Goal: Navigation & Orientation: Find specific page/section

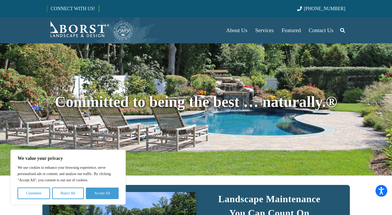
click at [109, 193] on button "Accept All" at bounding box center [102, 194] width 33 height 12
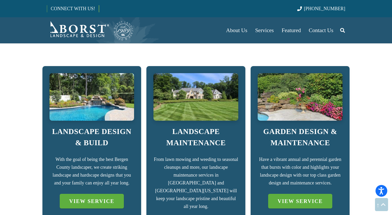
scroll to position [331, 0]
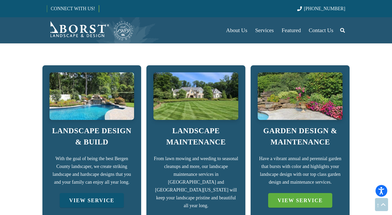
click at [110, 195] on link "VIEW SERVICE" at bounding box center [92, 200] width 64 height 15
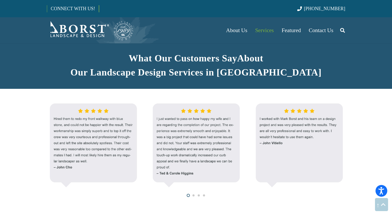
scroll to position [437, 0]
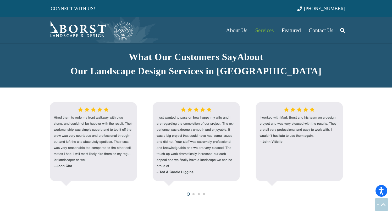
drag, startPoint x: 394, startPoint y: 20, endPoint x: 369, endPoint y: 64, distance: 50.9
click at [368, 144] on div at bounding box center [370, 143] width 19 height 19
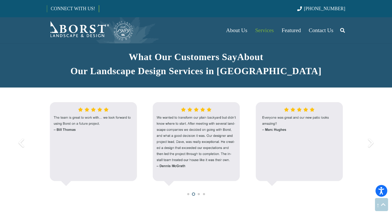
click at [368, 144] on div at bounding box center [370, 143] width 19 height 19
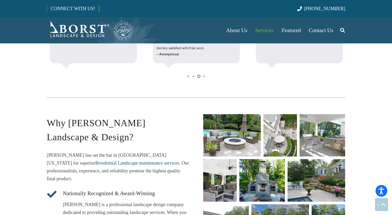
scroll to position [556, 0]
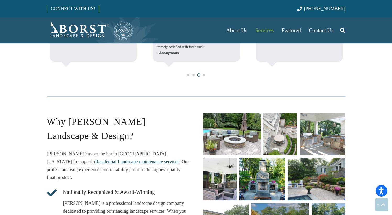
click at [242, 143] on link "unique fire pit designs" at bounding box center [232, 134] width 58 height 43
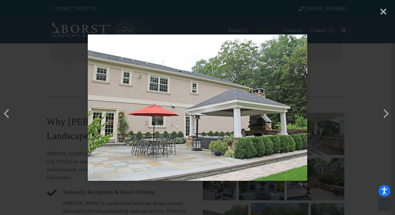
click at [384, 13] on div "× 7 of 12 Loading..." at bounding box center [197, 107] width 395 height 215
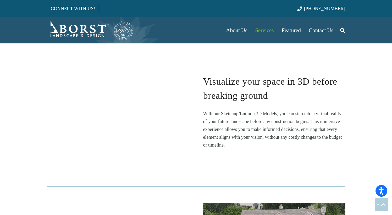
scroll to position [835, 0]
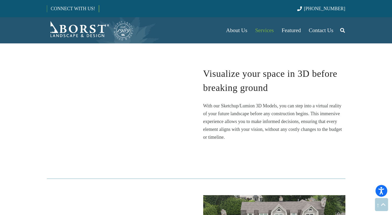
click at [391, 86] on section "Why Borst Landscape & Design? Borst has set the bar in Northern New Jersey for …" at bounding box center [196, 66] width 392 height 517
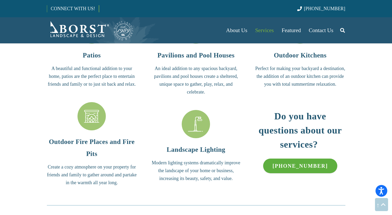
scroll to position [1270, 0]
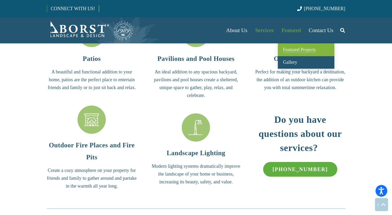
click at [290, 50] on span "Featured Projects" at bounding box center [299, 49] width 33 height 5
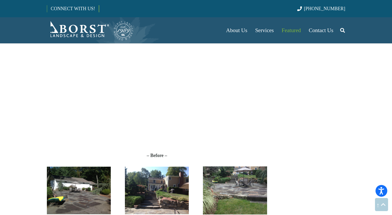
scroll to position [485, 0]
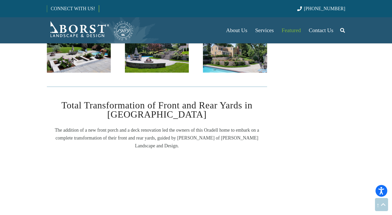
click at [391, 102] on html "Accessibility Screen-Reader Guide, Feedback, and Issue Reporting | New window W…" at bounding box center [196, 141] width 392 height 1659
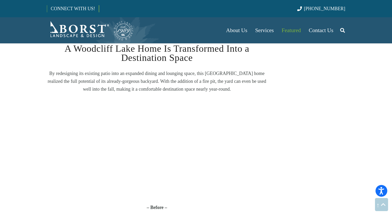
scroll to position [428, 0]
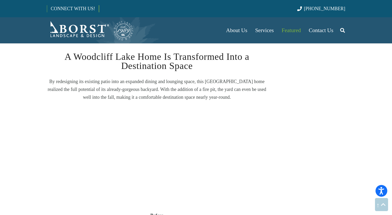
drag, startPoint x: 395, startPoint y: 102, endPoint x: 395, endPoint y: 67, distance: 34.8
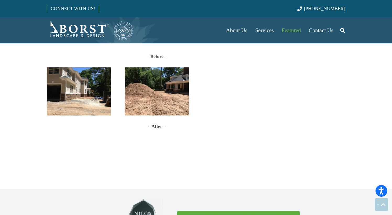
scroll to position [1245, 0]
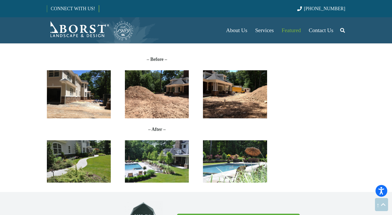
click at [181, 164] on img "DSC_5801" at bounding box center [157, 161] width 64 height 42
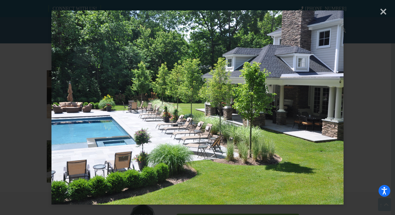
click at [338, 102] on img at bounding box center [198, 107] width 293 height 215
click at [341, 97] on img at bounding box center [198, 107] width 293 height 215
click at [387, 17] on div "× Loading..." at bounding box center [197, 107] width 395 height 215
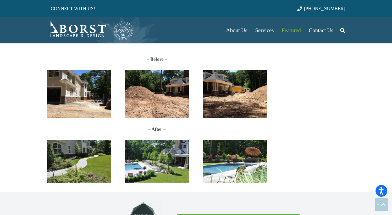
click at [216, 157] on img "DSC_5815" at bounding box center [235, 161] width 64 height 42
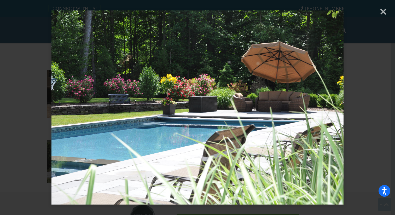
click at [384, 13] on div "× Loading..." at bounding box center [197, 107] width 395 height 215
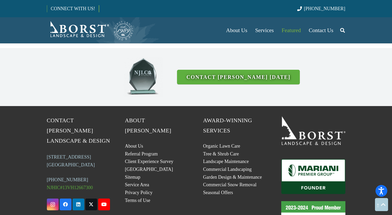
scroll to position [1387, 0]
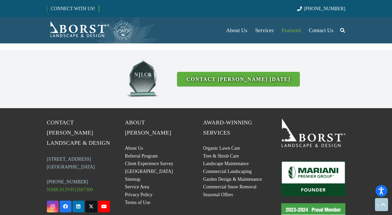
click at [73, 33] on img "Borst-Logo" at bounding box center [90, 30] width 87 height 21
